Goal: Task Accomplishment & Management: Use online tool/utility

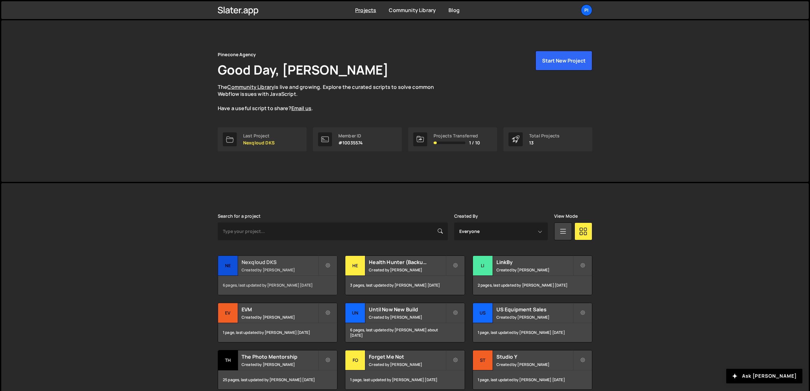
click at [260, 264] on h2 "Nexqloud DKS" at bounding box center [279, 262] width 76 height 7
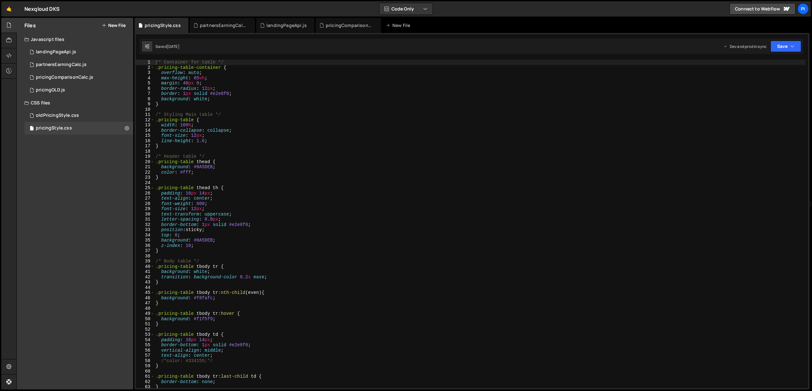
scroll to position [232, 0]
click at [79, 77] on div "pricingComparisonCalc.js" at bounding box center [64, 78] width 57 height 6
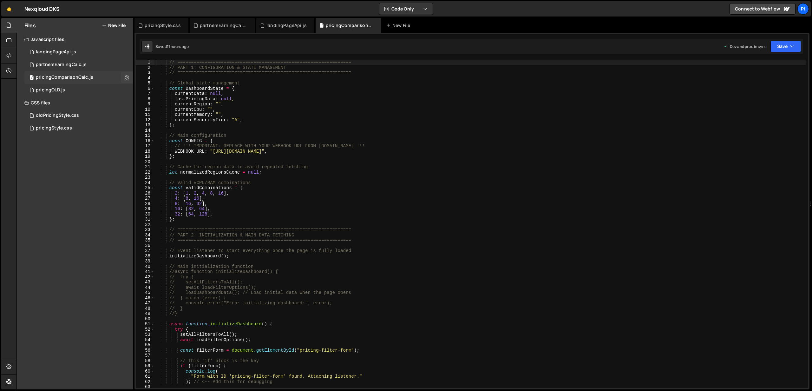
scroll to position [0, 0]
type textarea "WEBHOOK_URL: "https://n8n.nexqloudsite.com/webhook/98045510-76d3-41af-b191-db3a…"
click at [242, 149] on div "// ================================================================ // PART 1: …" at bounding box center [479, 229] width 651 height 339
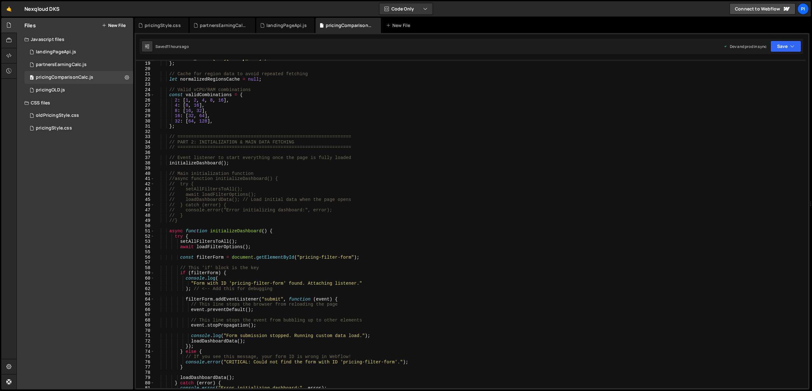
scroll to position [103, 0]
